Goal: Find specific page/section: Find specific page/section

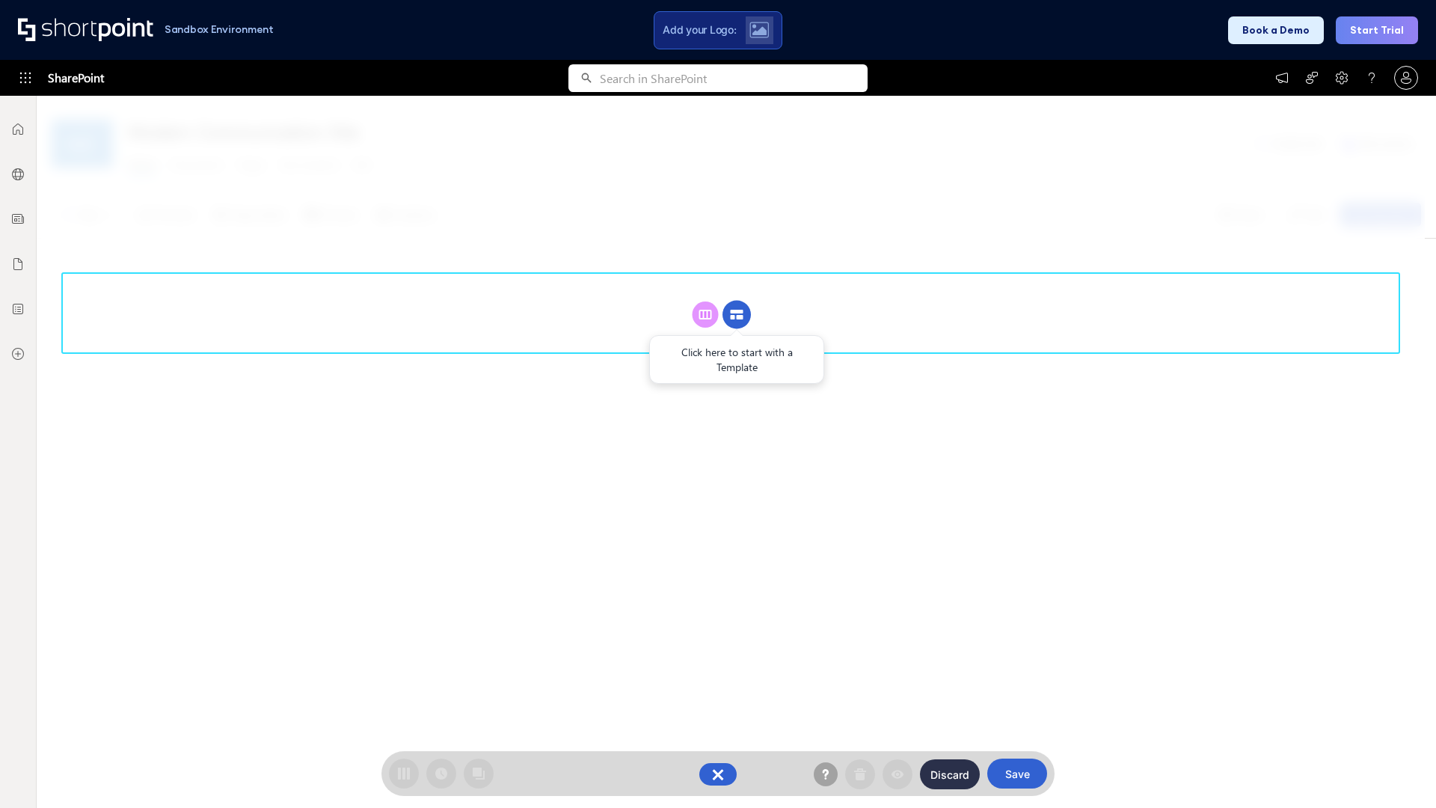
click at [737, 314] on circle at bounding box center [736, 315] width 28 height 28
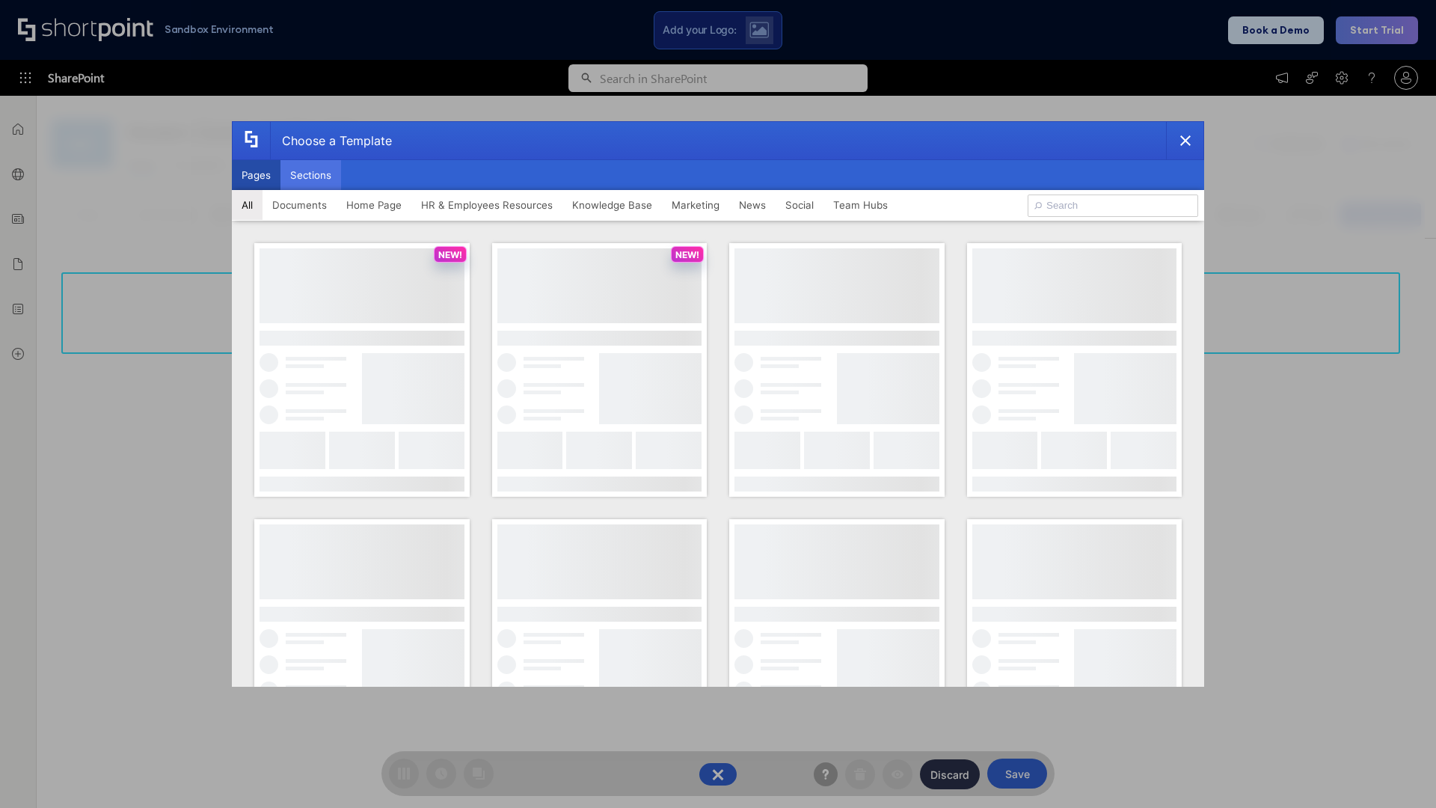
click at [310, 175] on button "Sections" at bounding box center [310, 175] width 61 height 30
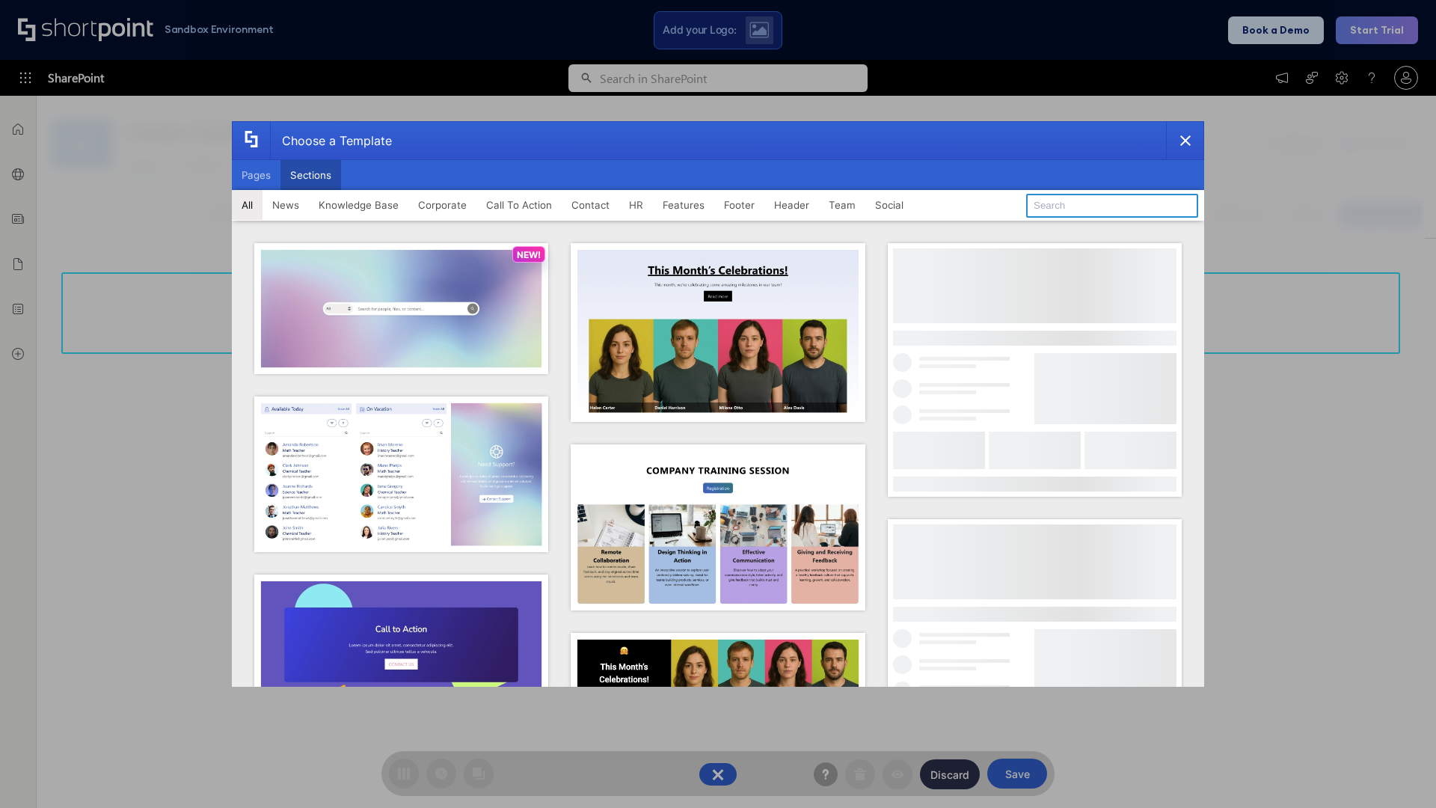
type input "Team Dashboard 1"
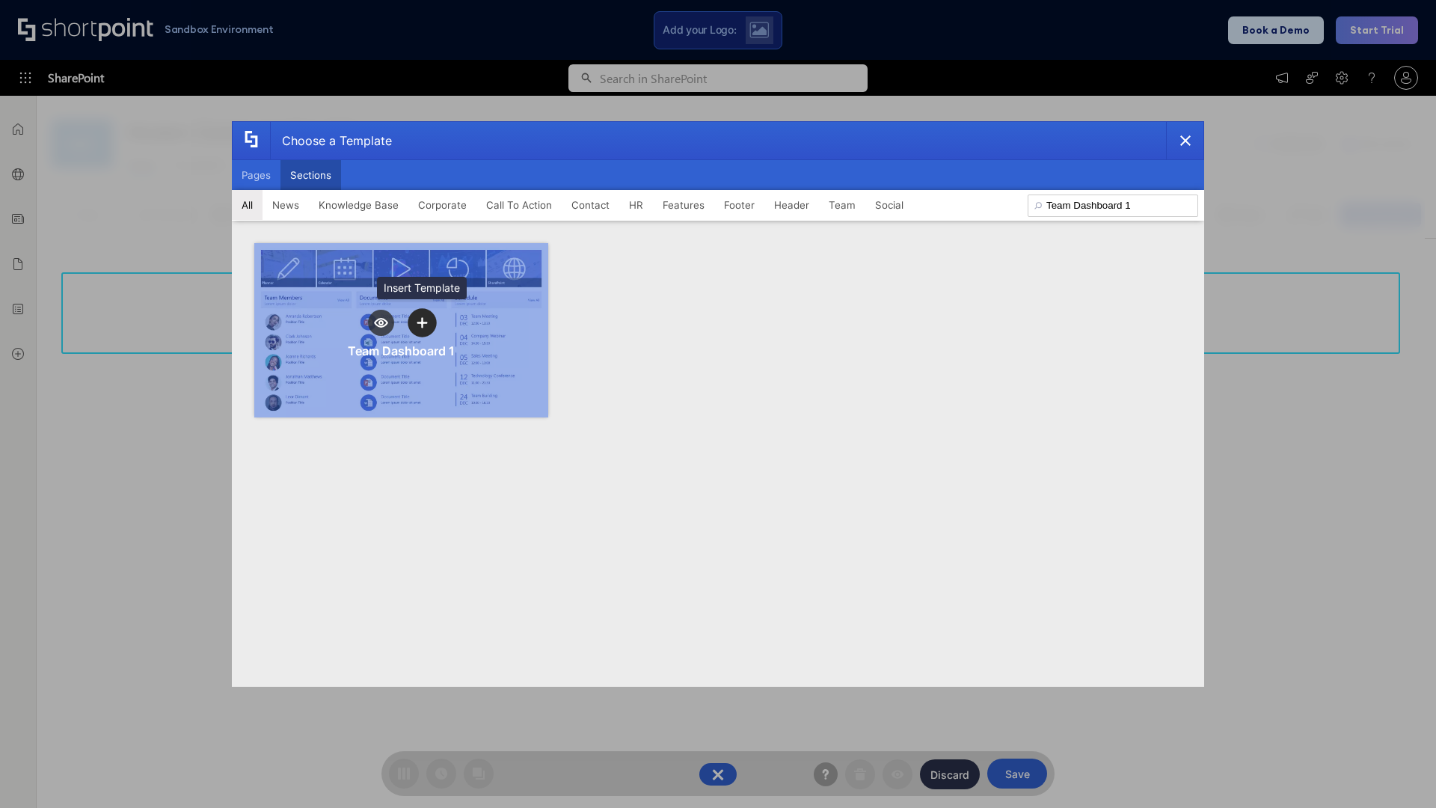
click at [422, 322] on icon "template selector" at bounding box center [422, 322] width 10 height 10
